Goal: Contribute content: Contribute content

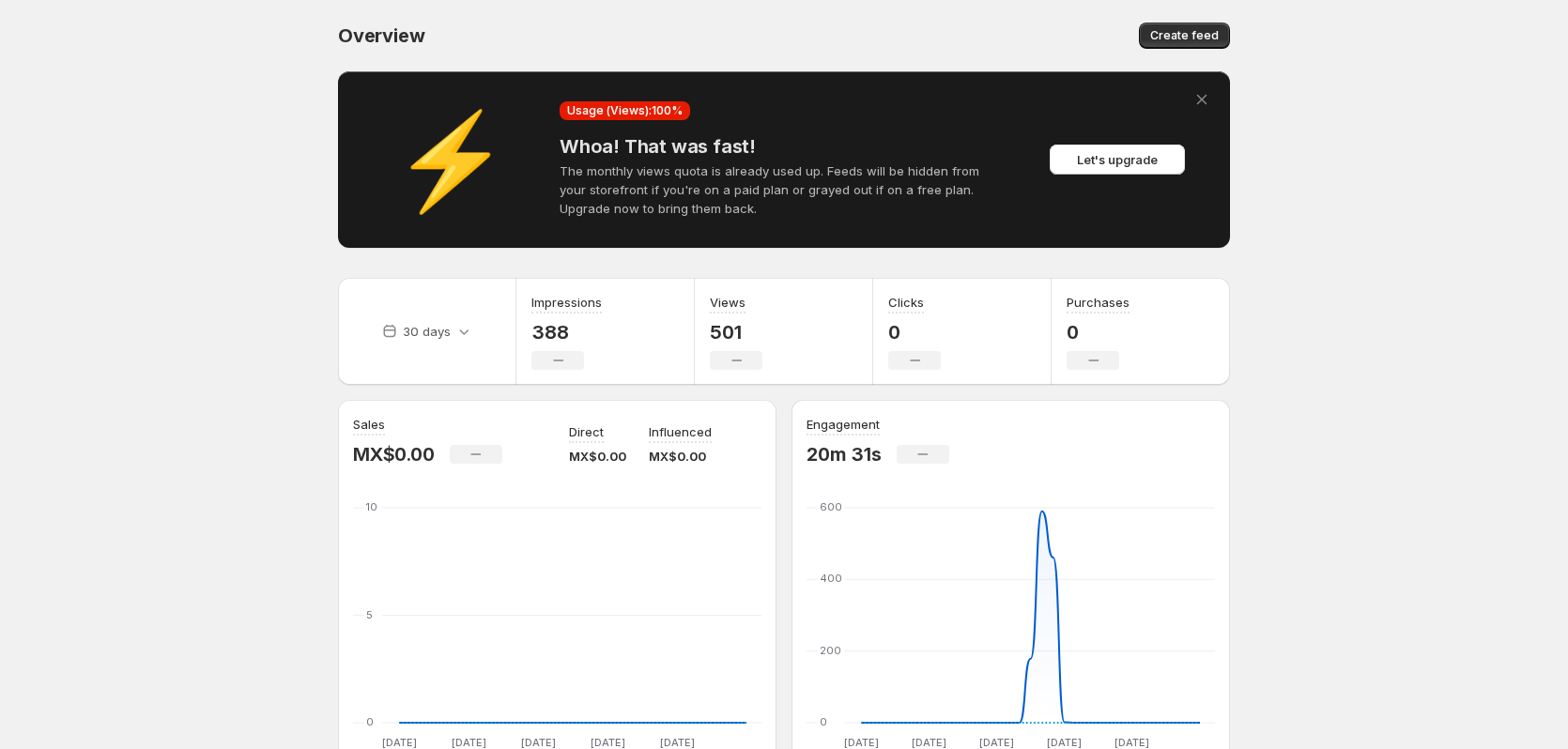
click at [1381, 315] on body "Home Feeds Videos Subscription Settings Overview. This page is ready Overview C…" at bounding box center [784, 374] width 1568 height 749
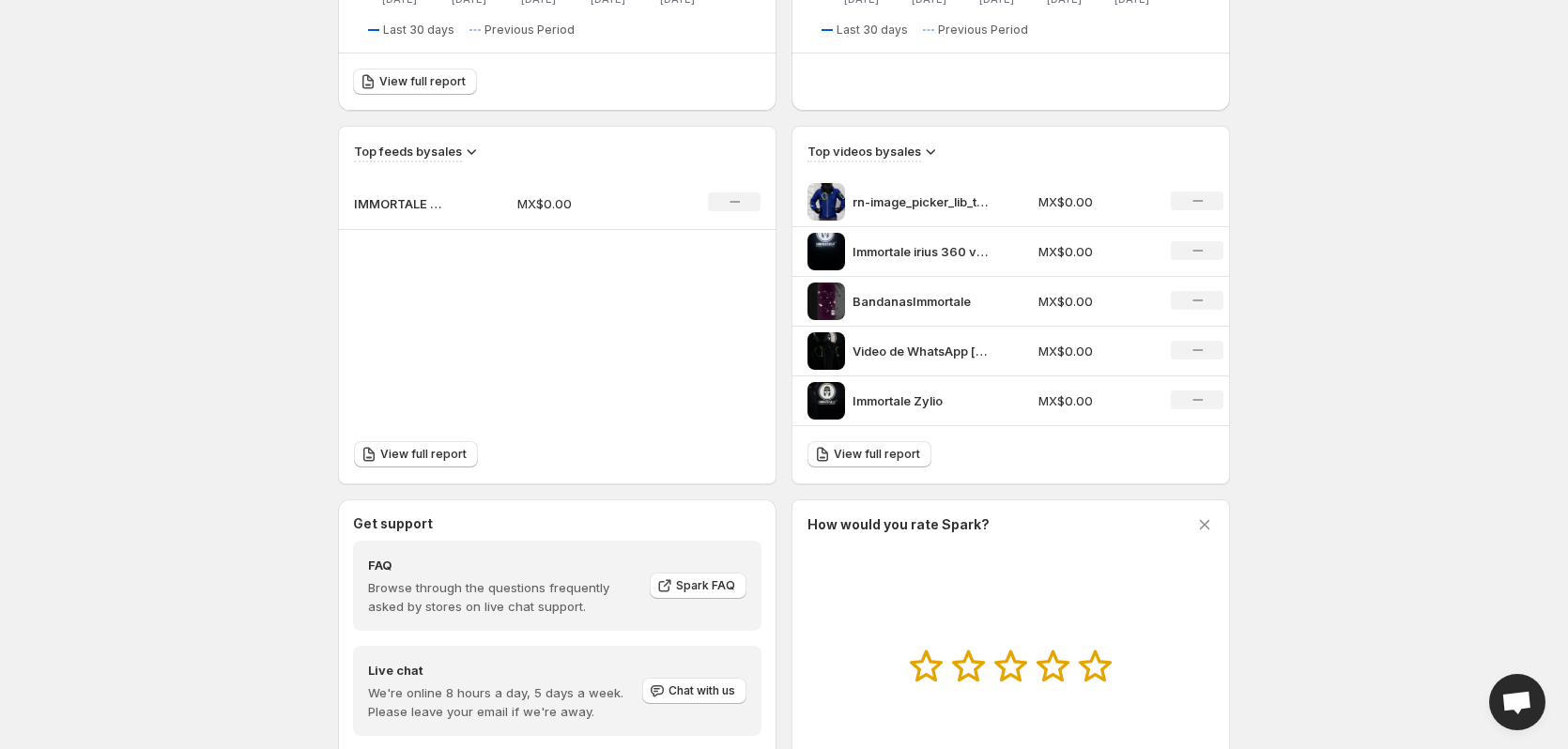
scroll to position [751, 0]
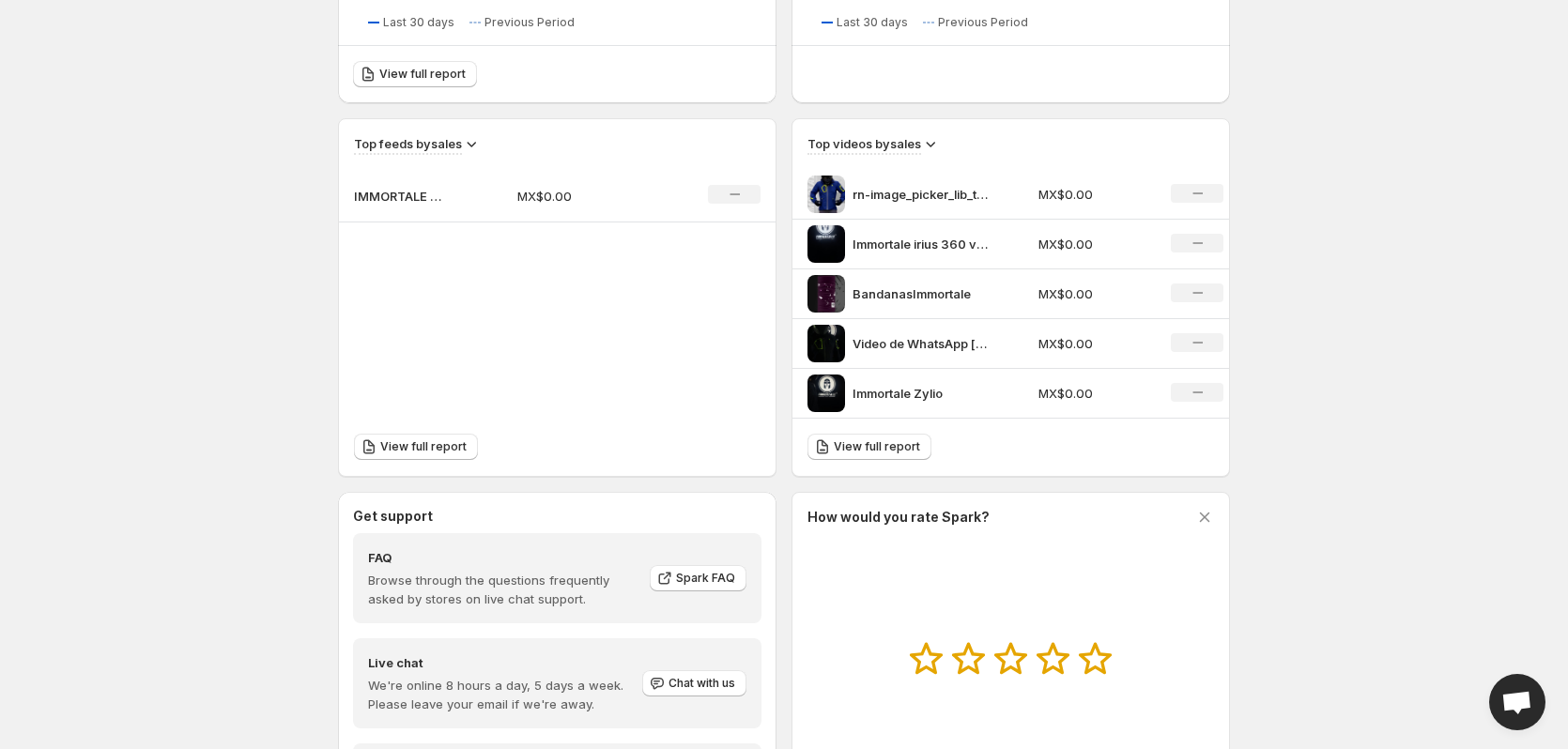
click at [919, 193] on p "rn-image_picker_lib_temp_5cd83568-556e-47cc-a378-c751780cd6fb" at bounding box center [923, 193] width 141 height 19
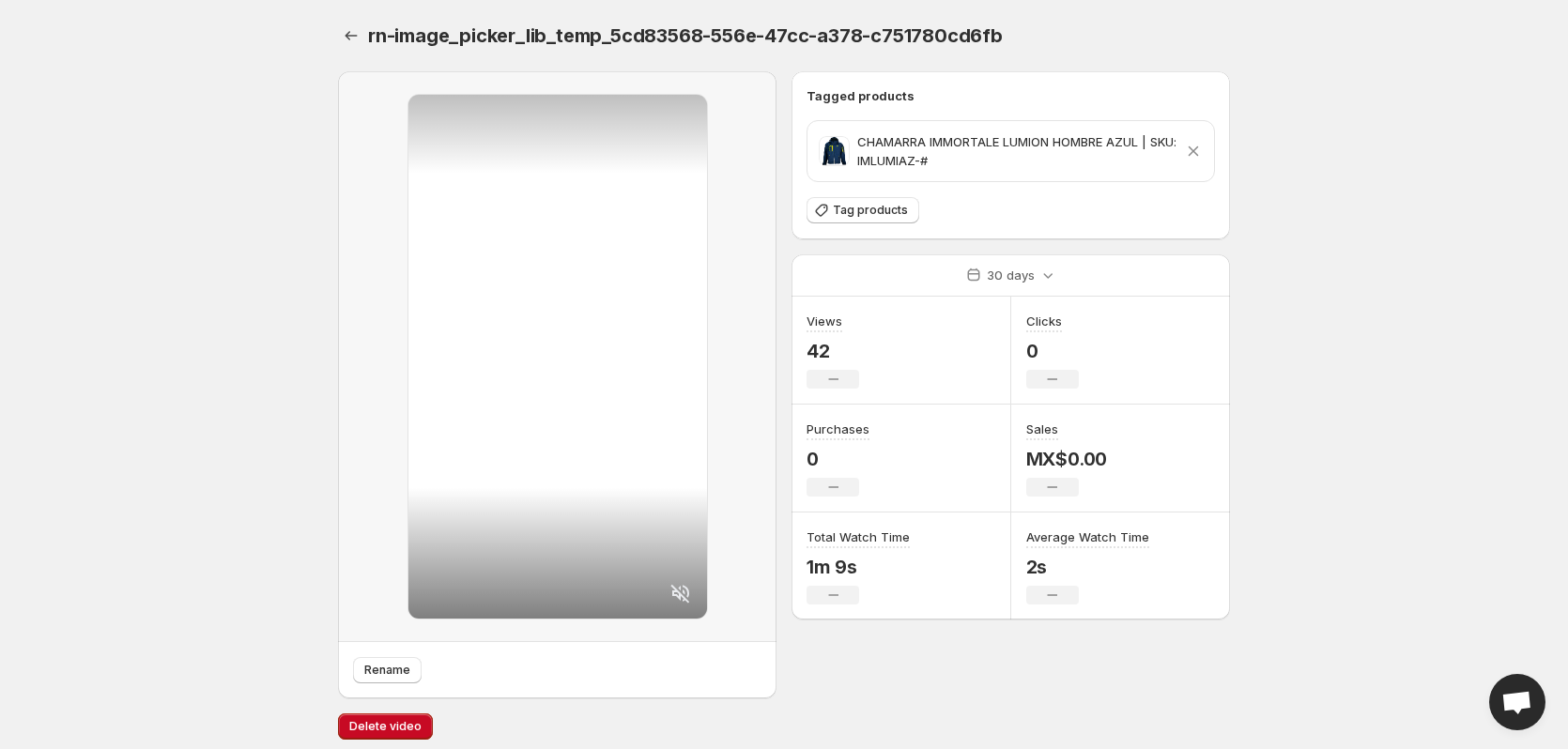
click at [200, 626] on body "Home Feeds Videos Subscription Settings rn-image_picker_lib_temp_5cd83568-556e-…" at bounding box center [784, 374] width 1568 height 749
click at [344, 31] on icon "Settings" at bounding box center [350, 36] width 19 height 19
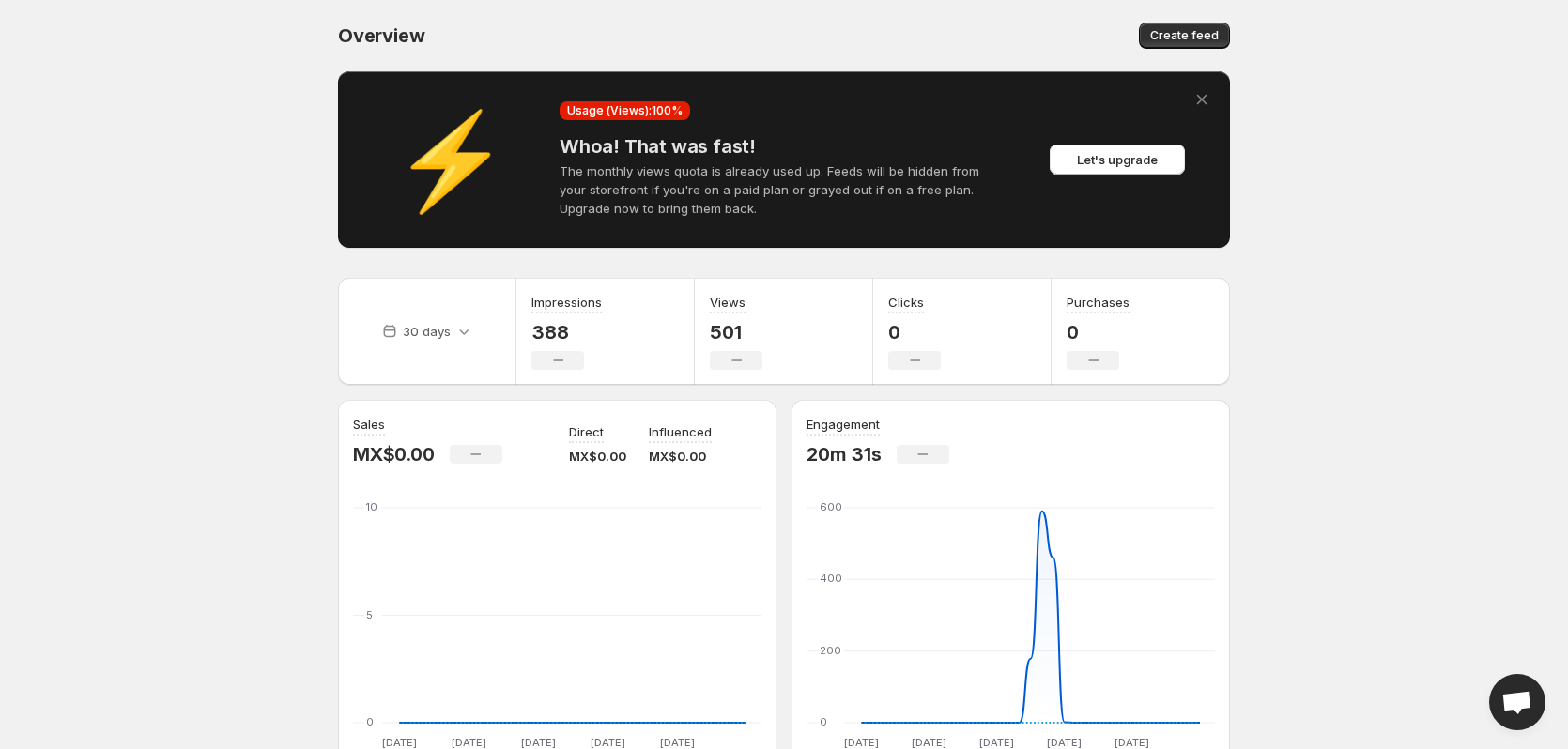
click at [1369, 417] on body "Home Feeds Videos Subscription Settings Overview. This page is ready Overview C…" at bounding box center [784, 374] width 1568 height 749
click at [1207, 32] on span "Create feed" at bounding box center [1184, 36] width 68 height 15
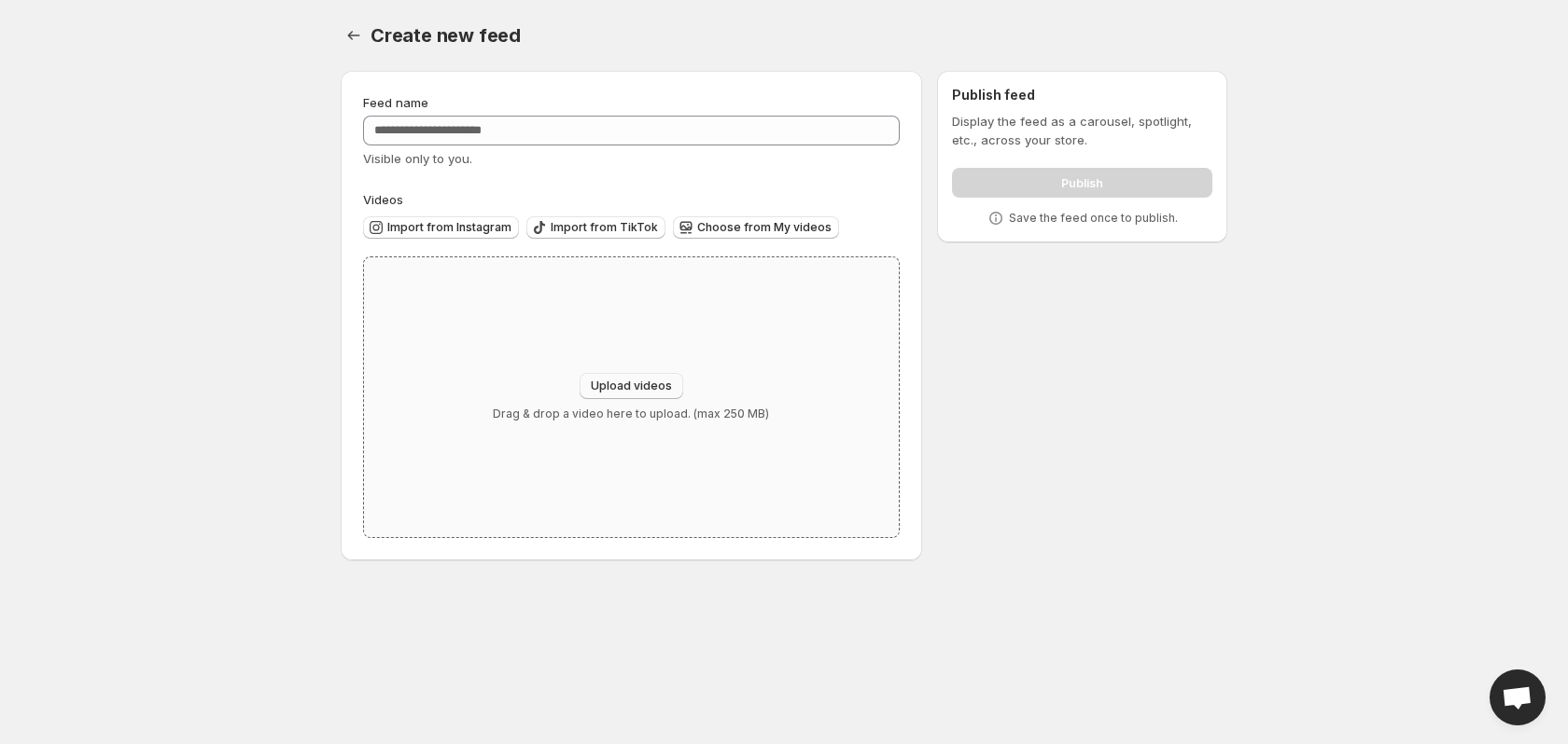
click at [627, 389] on span "Upload videos" at bounding box center [631, 385] width 81 height 15
click at [1019, 396] on div "Feed name Visible only to you. Videos Import from Instagram Import from TikTok …" at bounding box center [776, 320] width 901 height 527
click at [482, 226] on span "Import from Instagram" at bounding box center [449, 227] width 125 height 15
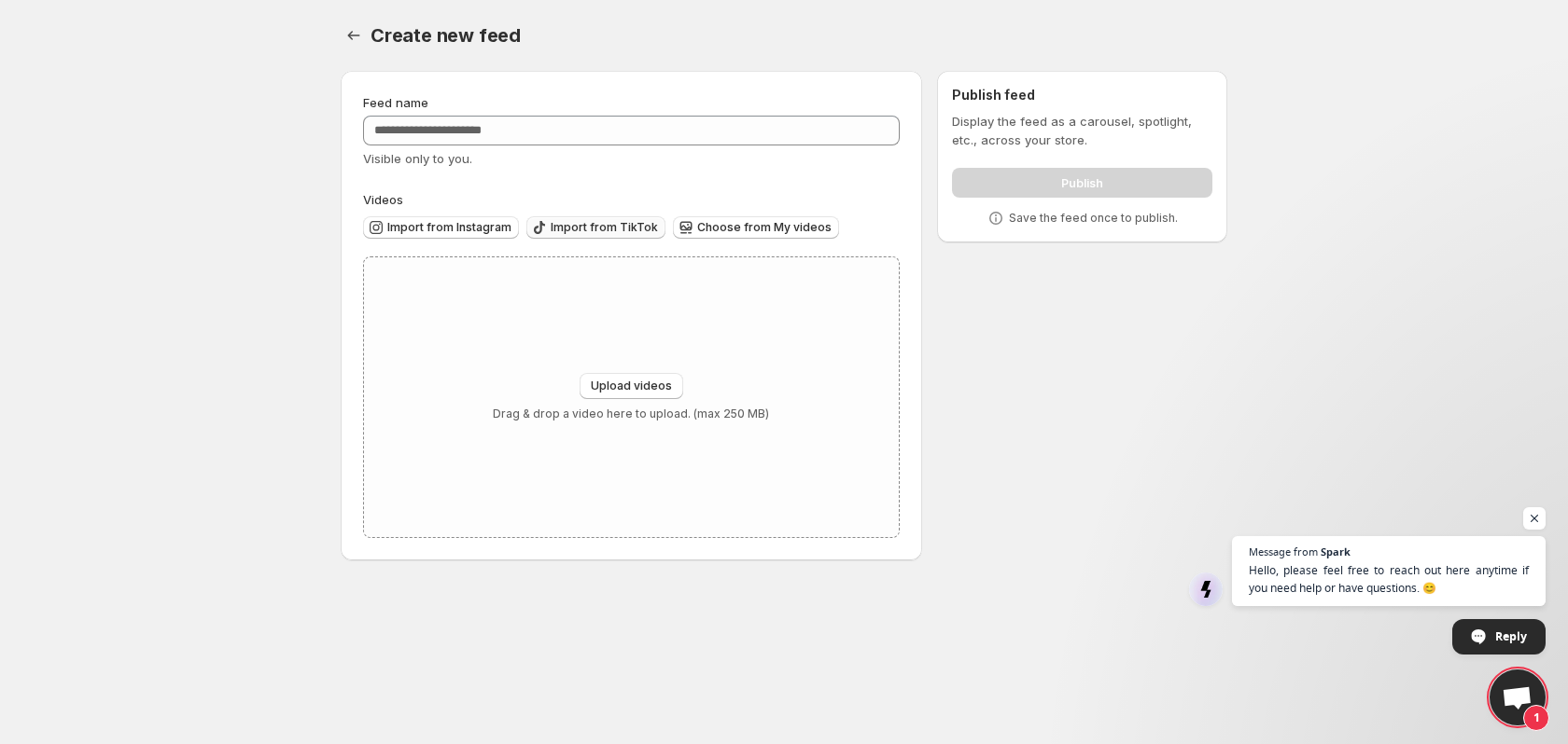
click at [606, 226] on span "Import from TikTok" at bounding box center [603, 227] width 107 height 15
